Goal: Navigation & Orientation: Find specific page/section

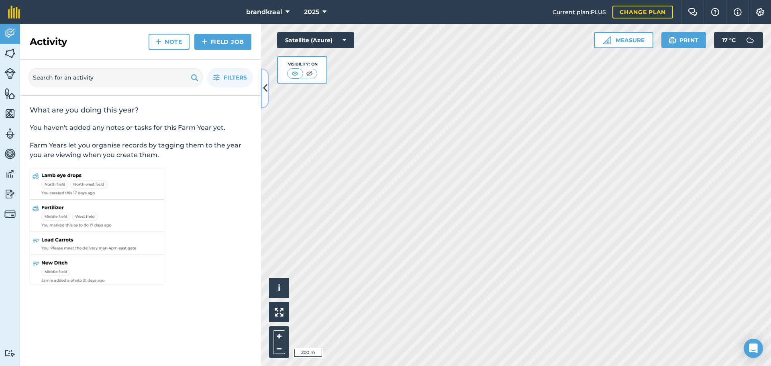
click at [263, 87] on icon at bounding box center [265, 88] width 4 height 14
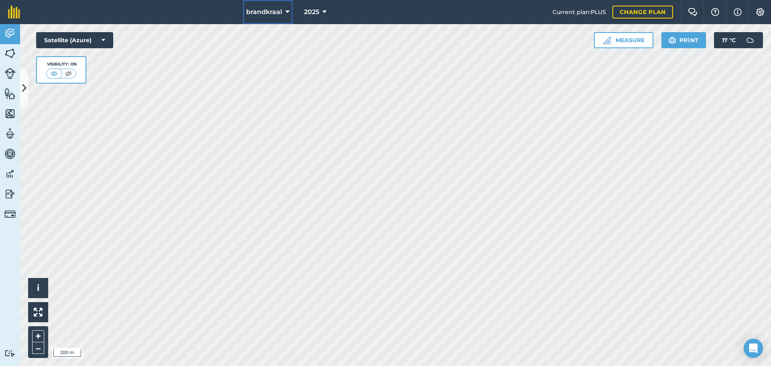
click at [282, 11] on button "brandkraal" at bounding box center [268, 12] width 50 height 24
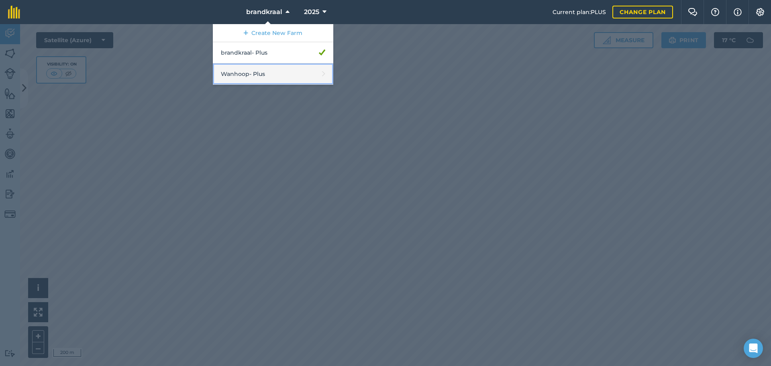
click at [257, 75] on link "Wanhoop - Plus" at bounding box center [273, 73] width 120 height 21
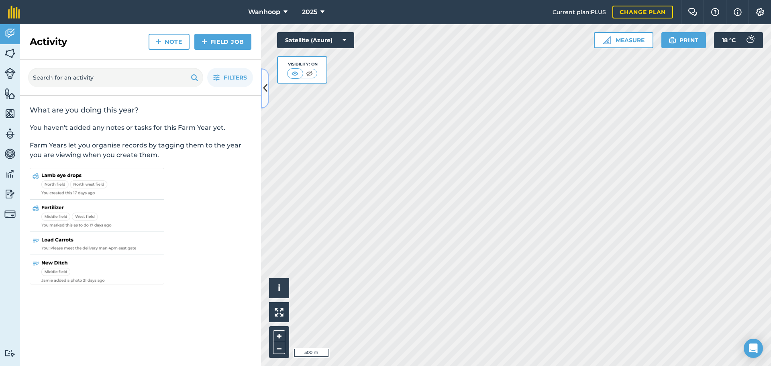
click at [266, 91] on icon at bounding box center [265, 88] width 4 height 14
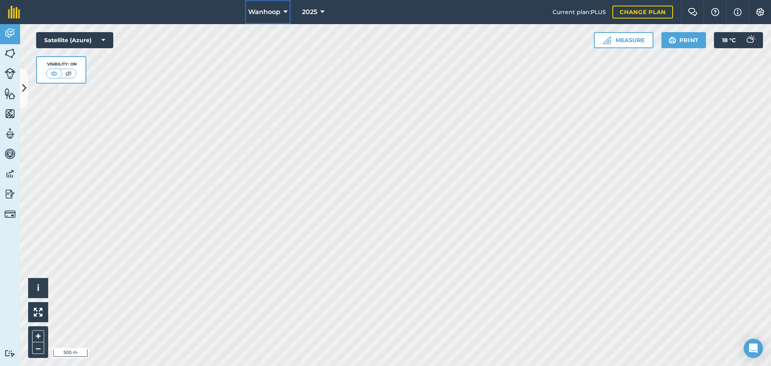
click at [274, 12] on span "Wanhoop" at bounding box center [264, 12] width 32 height 10
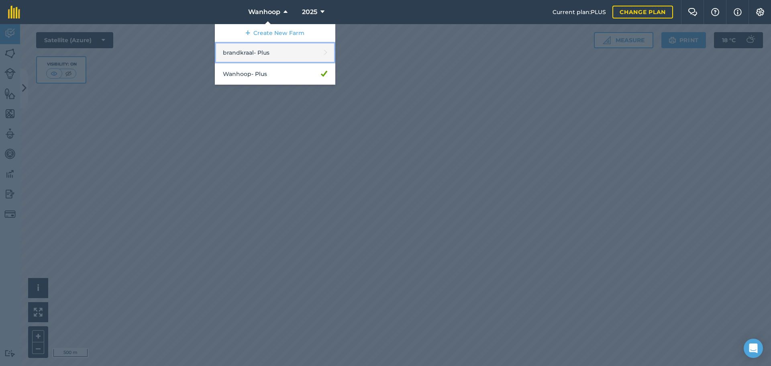
click at [265, 53] on link "brandkraal - Plus" at bounding box center [275, 52] width 120 height 21
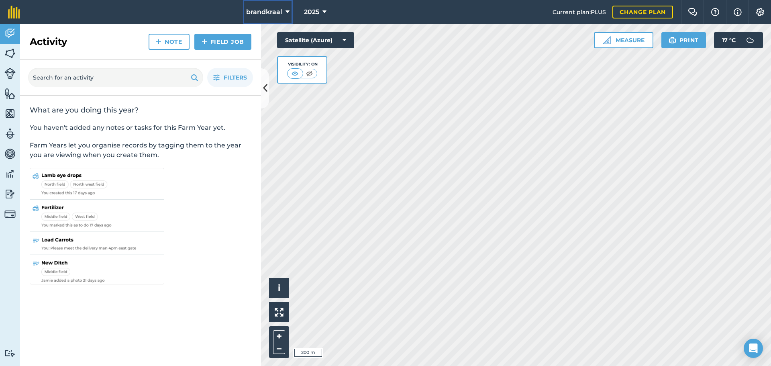
click at [269, 12] on span "brandkraal" at bounding box center [264, 12] width 36 height 10
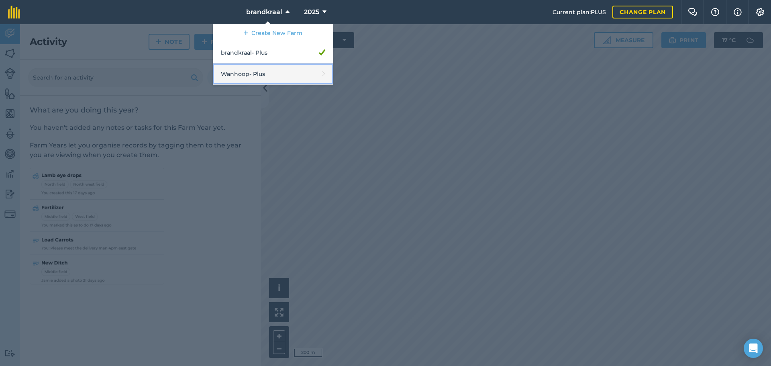
click at [263, 72] on link "Wanhoop - Plus" at bounding box center [273, 73] width 120 height 21
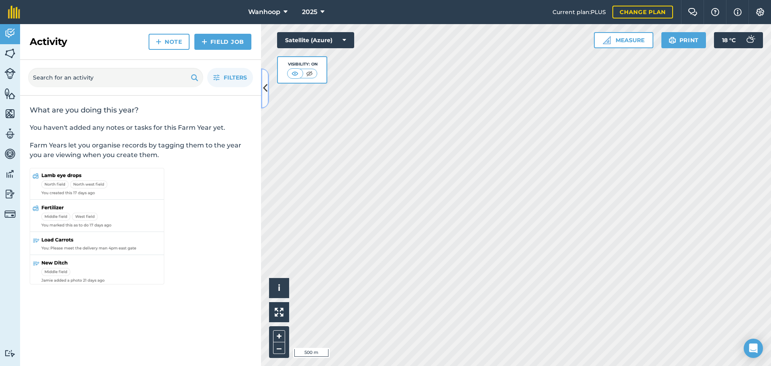
click at [265, 90] on icon at bounding box center [265, 88] width 4 height 14
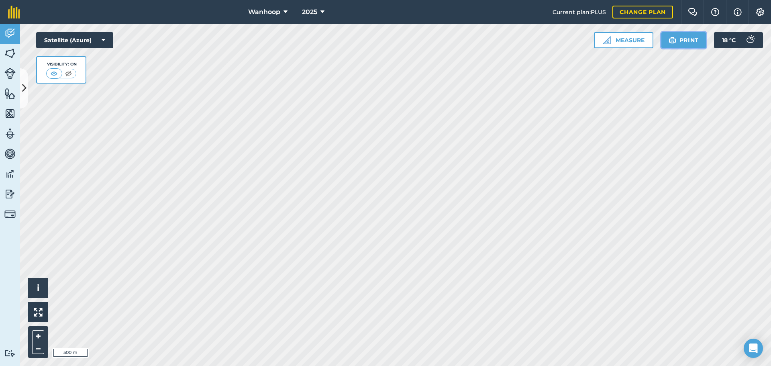
click at [685, 36] on button "Print" at bounding box center [683, 40] width 45 height 16
click at [690, 37] on button "Print" at bounding box center [683, 40] width 45 height 16
click at [680, 42] on button "Print" at bounding box center [683, 40] width 45 height 16
click at [22, 81] on icon at bounding box center [24, 88] width 4 height 14
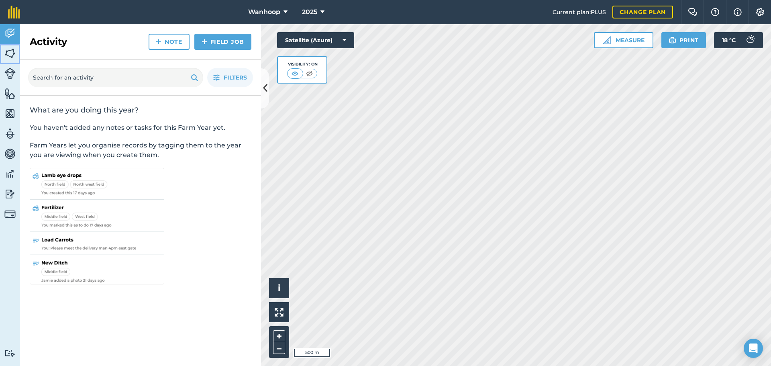
click at [6, 54] on img at bounding box center [9, 53] width 11 height 12
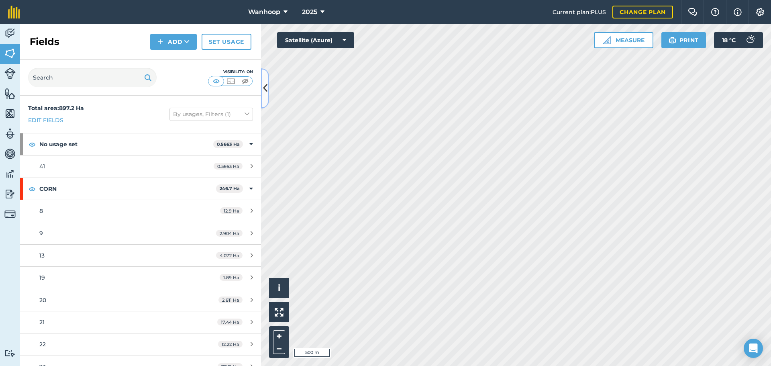
click at [262, 89] on button at bounding box center [265, 88] width 8 height 40
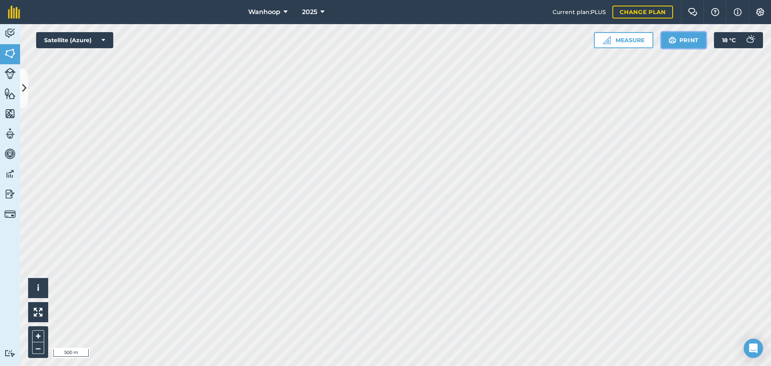
click at [695, 38] on button "Print" at bounding box center [683, 40] width 45 height 16
click at [678, 37] on button "Print" at bounding box center [683, 40] width 45 height 16
click at [695, 38] on button "Print" at bounding box center [683, 40] width 45 height 16
click at [8, 71] on img at bounding box center [9, 73] width 11 height 11
click at [11, 55] on img at bounding box center [9, 53] width 11 height 12
